Goal: Check status: Check status

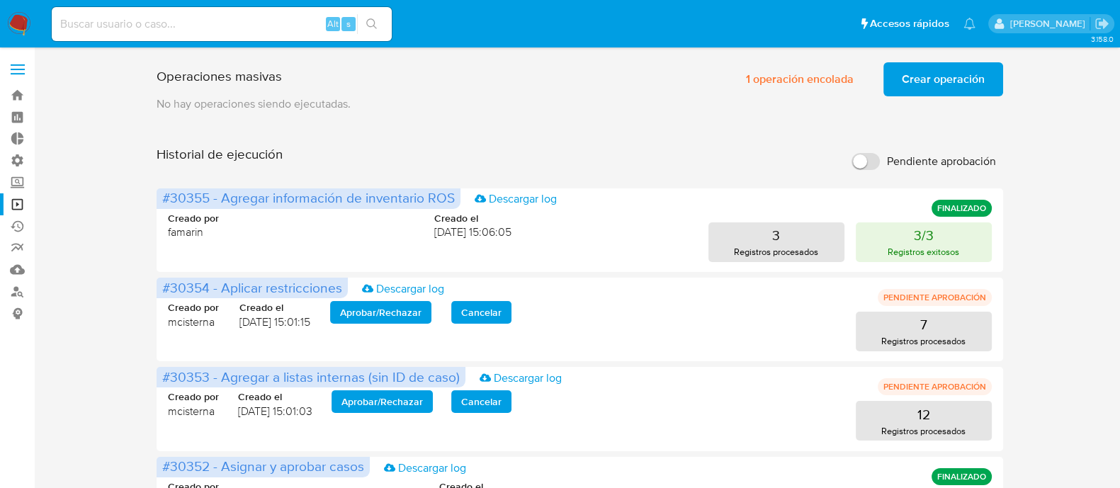
click at [178, 26] on input at bounding box center [222, 24] width 340 height 18
click at [18, 291] on link "Buscador de personas" at bounding box center [84, 292] width 169 height 22
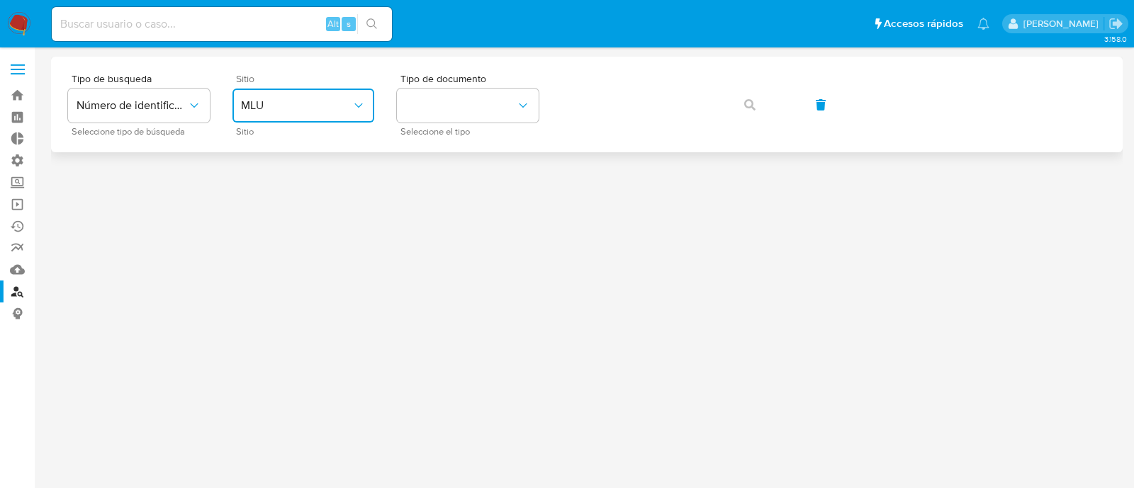
click at [340, 101] on span "MLU" at bounding box center [296, 105] width 111 height 14
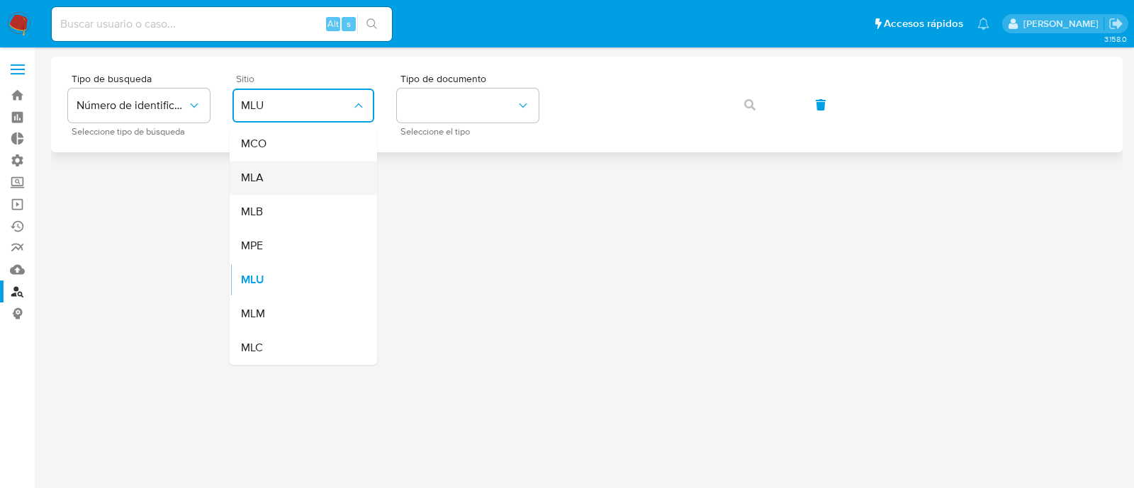
click at [314, 186] on div "MLA" at bounding box center [299, 178] width 116 height 34
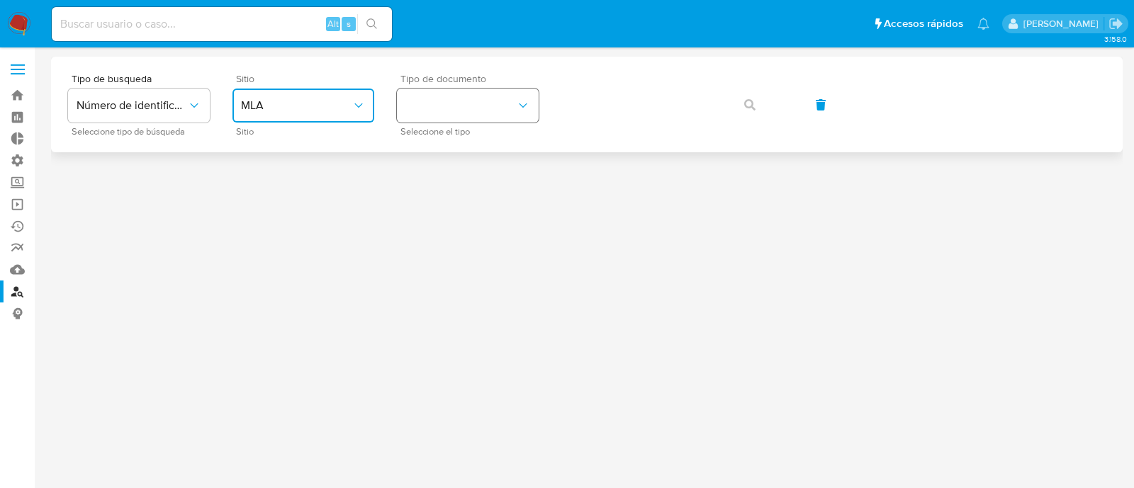
click at [450, 101] on button "identificationType" at bounding box center [468, 106] width 142 height 34
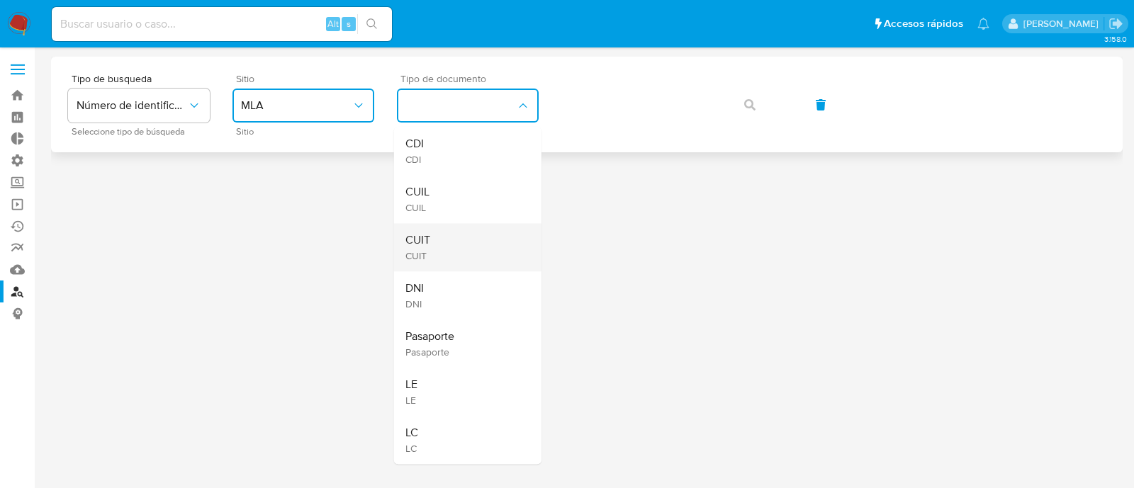
click at [485, 255] on div "CUIT CUIT" at bounding box center [463, 247] width 116 height 48
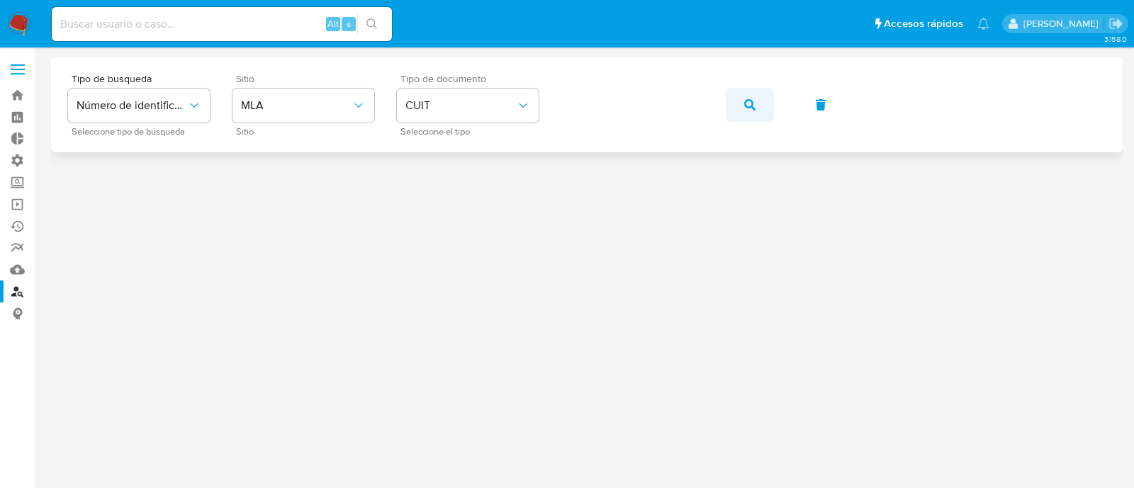
click at [753, 105] on icon "button" at bounding box center [749, 104] width 11 height 11
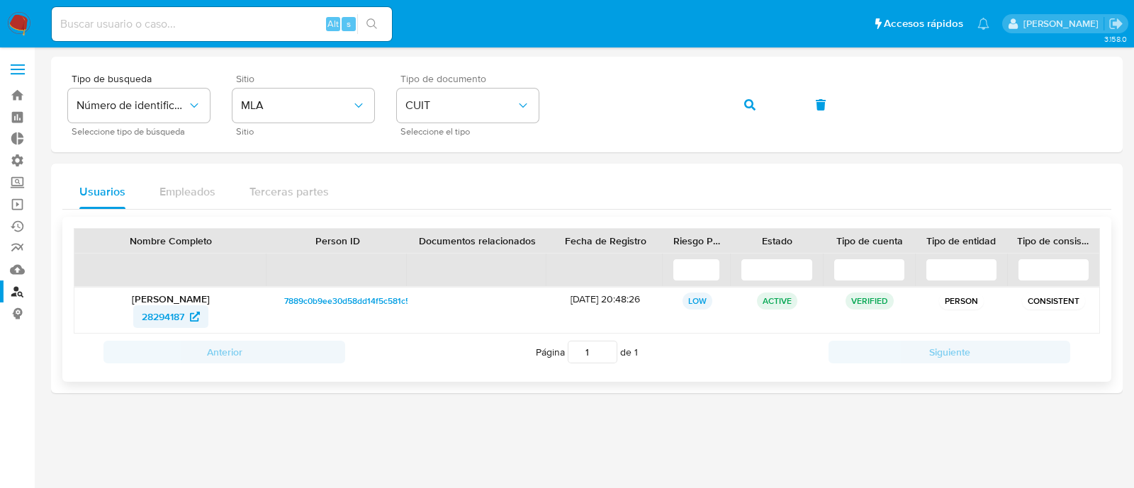
click at [154, 315] on span "28294187" at bounding box center [163, 316] width 43 height 23
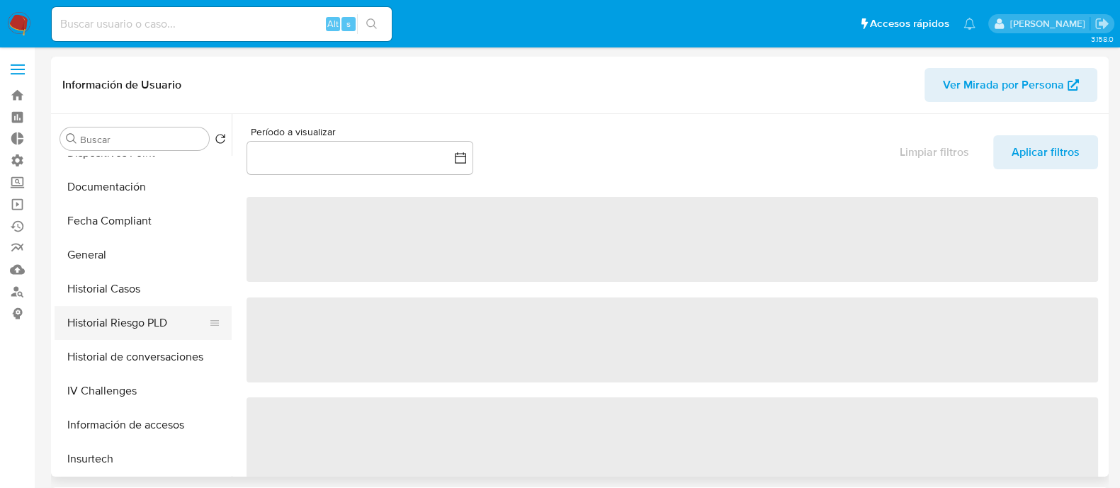
select select "10"
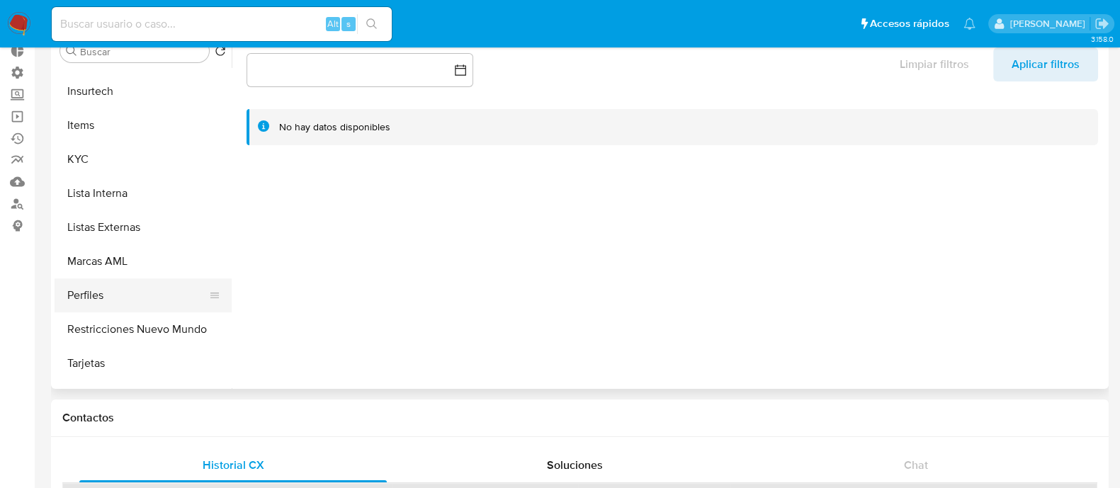
scroll to position [578, 0]
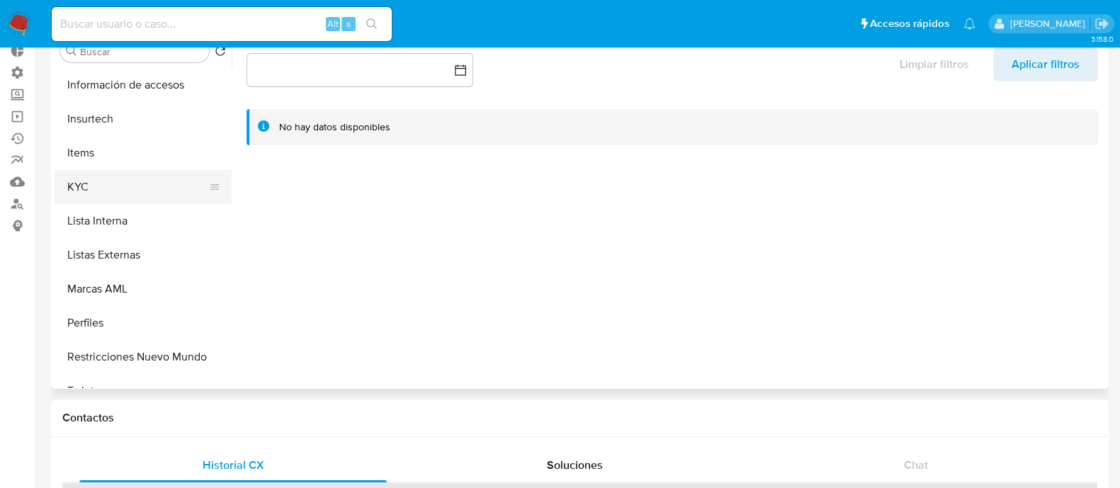
click at [130, 200] on button "KYC" at bounding box center [138, 187] width 166 height 34
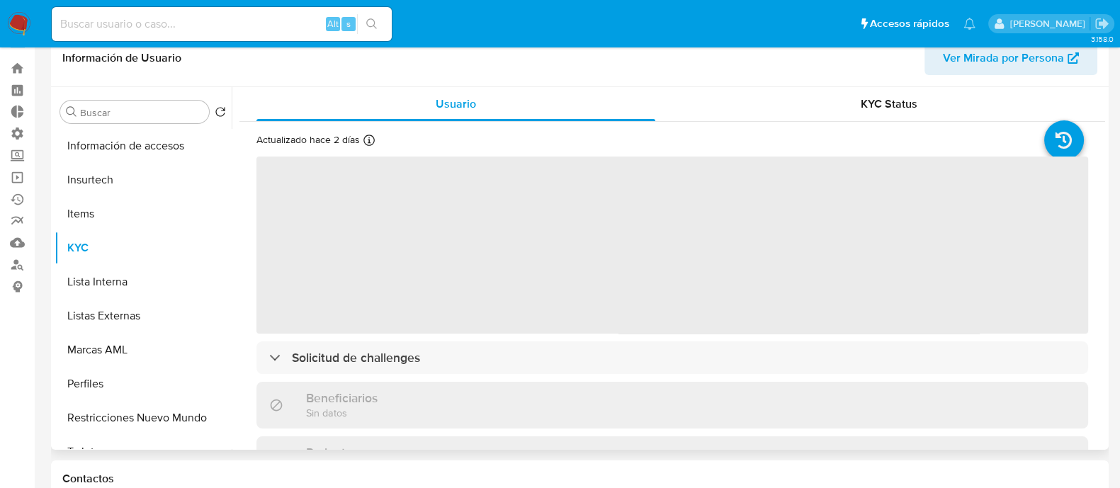
scroll to position [0, 0]
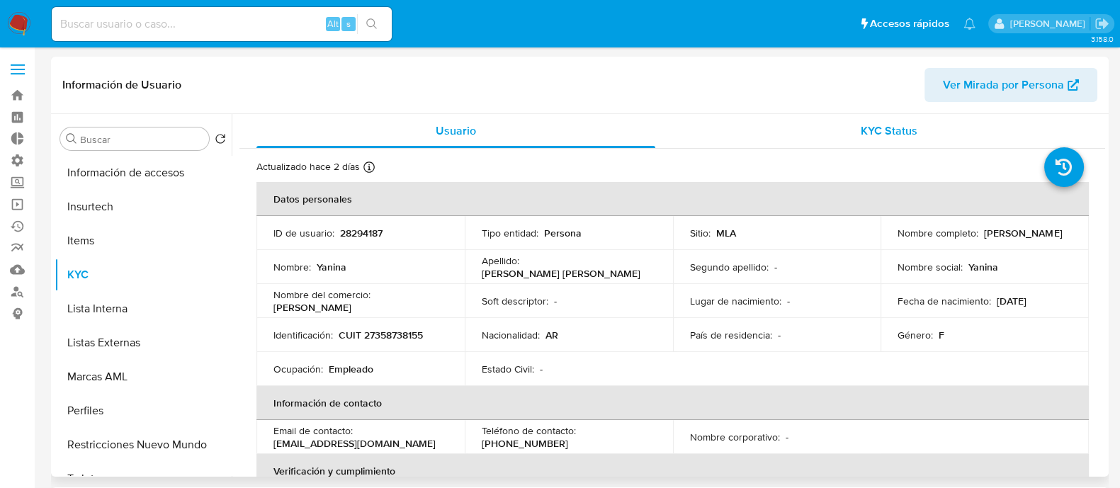
click at [902, 140] on div "KYC Status" at bounding box center [888, 131] width 399 height 34
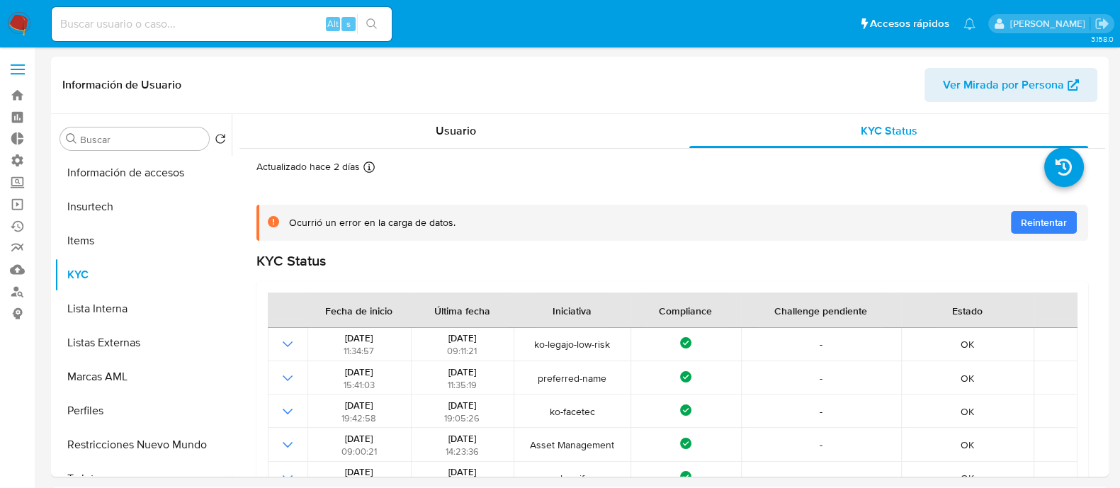
click at [1051, 227] on span "Reintentar" at bounding box center [1044, 222] width 46 height 23
